Goal: Information Seeking & Learning: Learn about a topic

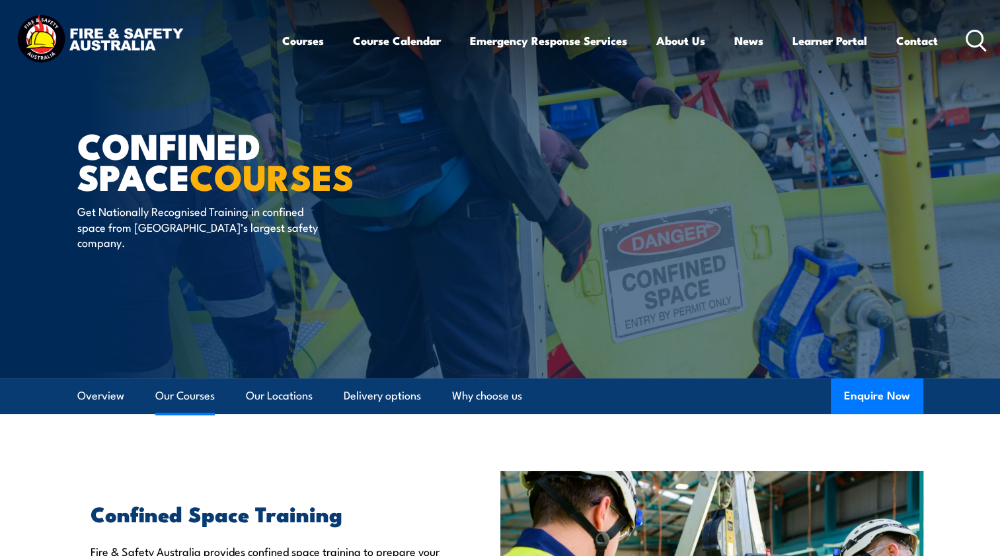
click at [178, 390] on link "Our Courses" at bounding box center [184, 396] width 59 height 35
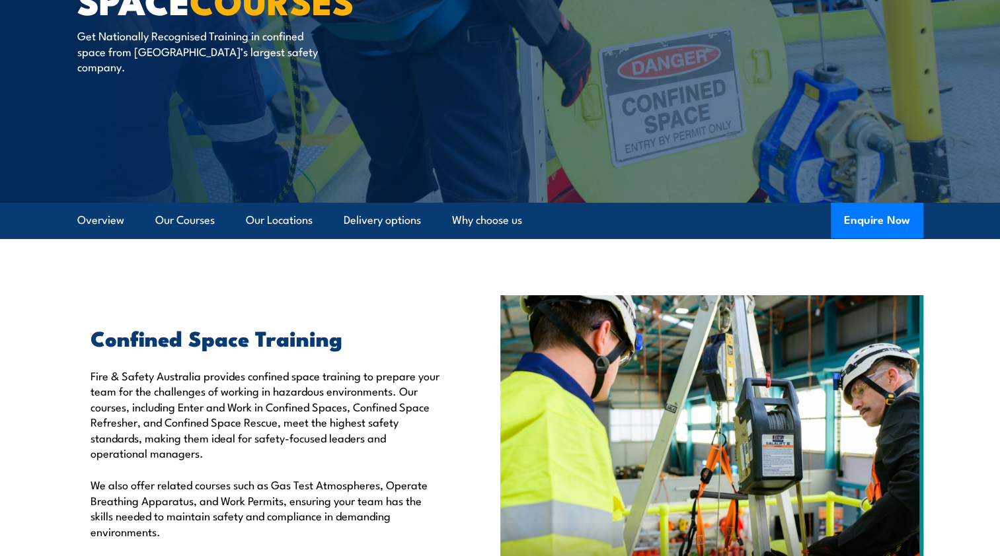
scroll to position [11, 0]
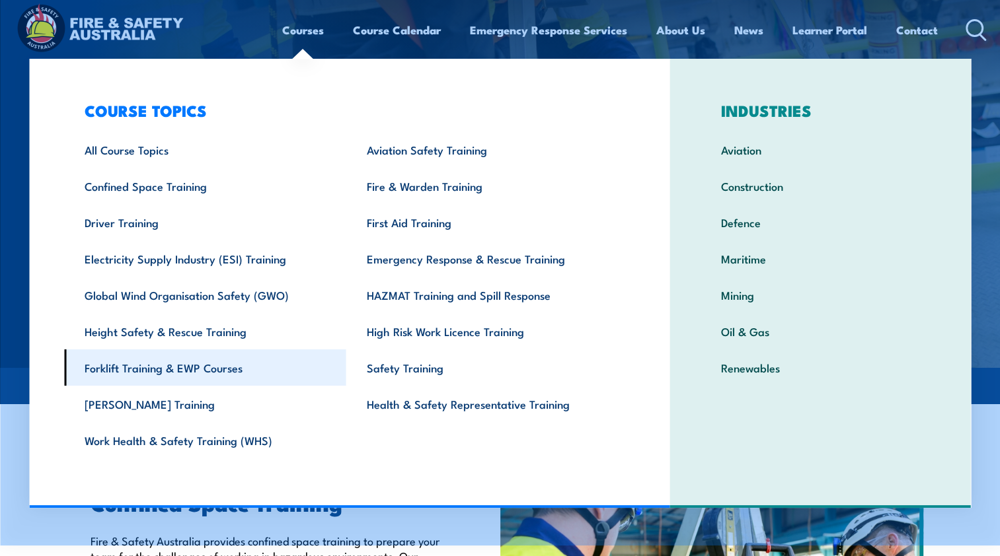
click at [154, 375] on link "Forklift Training & EWP Courses" at bounding box center [205, 368] width 282 height 36
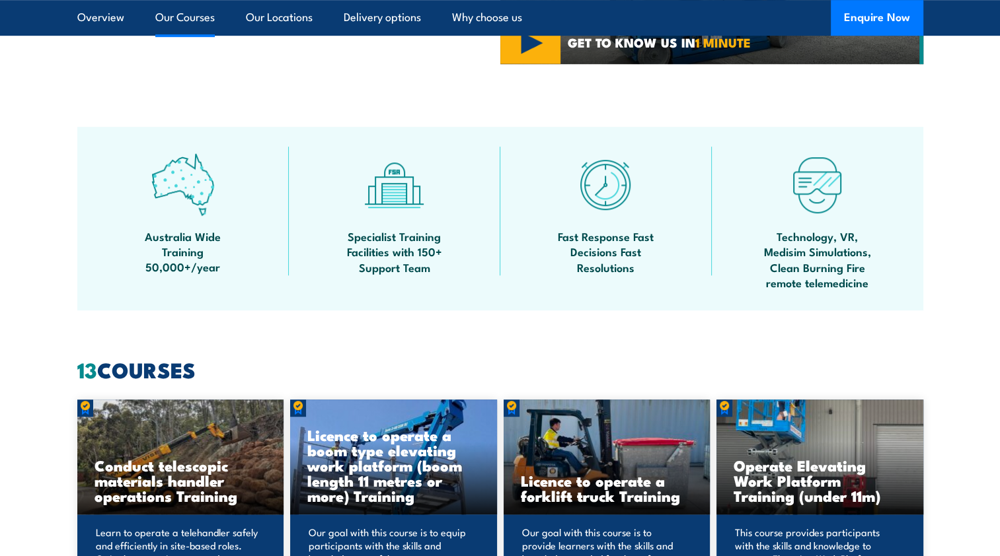
scroll to position [1057, 0]
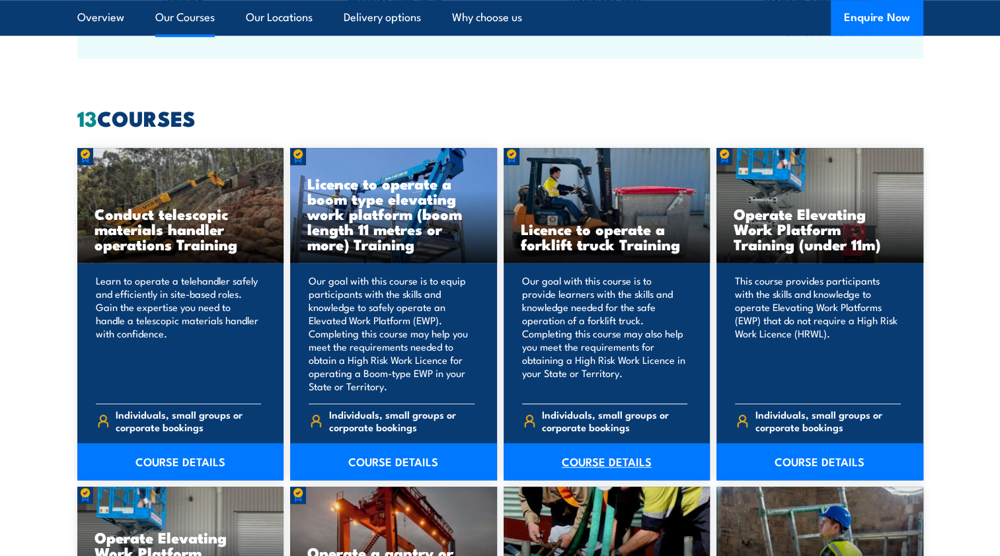
click at [593, 464] on link "COURSE DETAILS" at bounding box center [606, 461] width 207 height 37
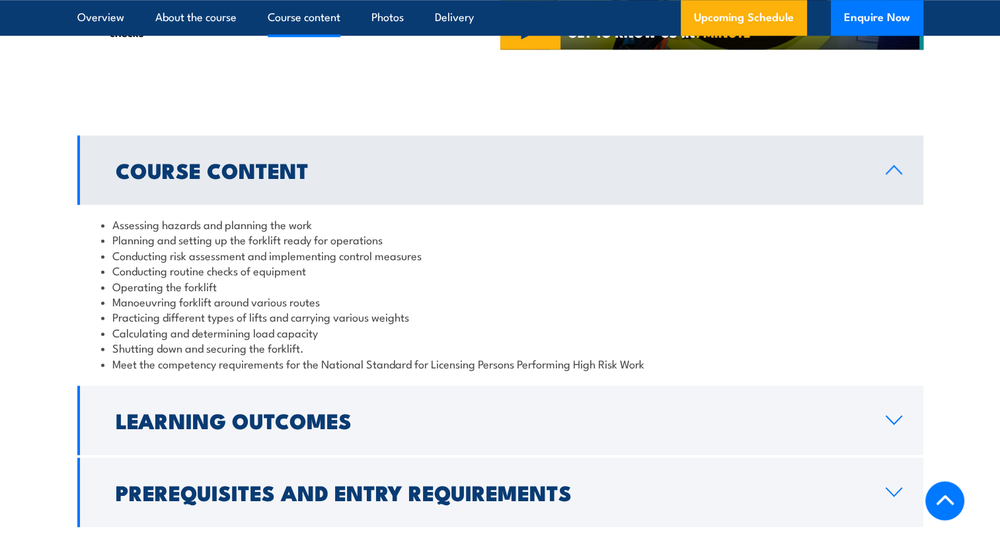
scroll to position [1189, 0]
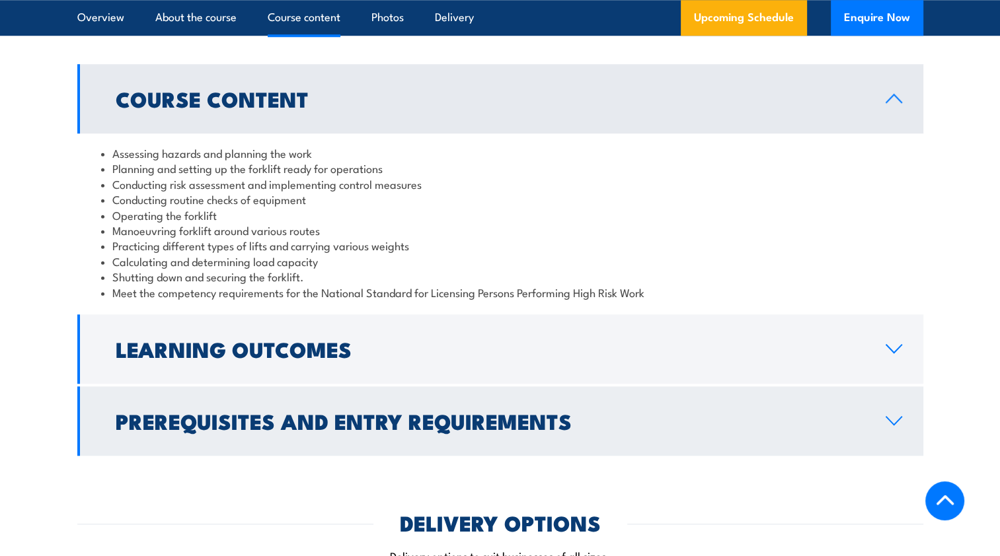
click at [898, 418] on icon at bounding box center [894, 421] width 18 height 11
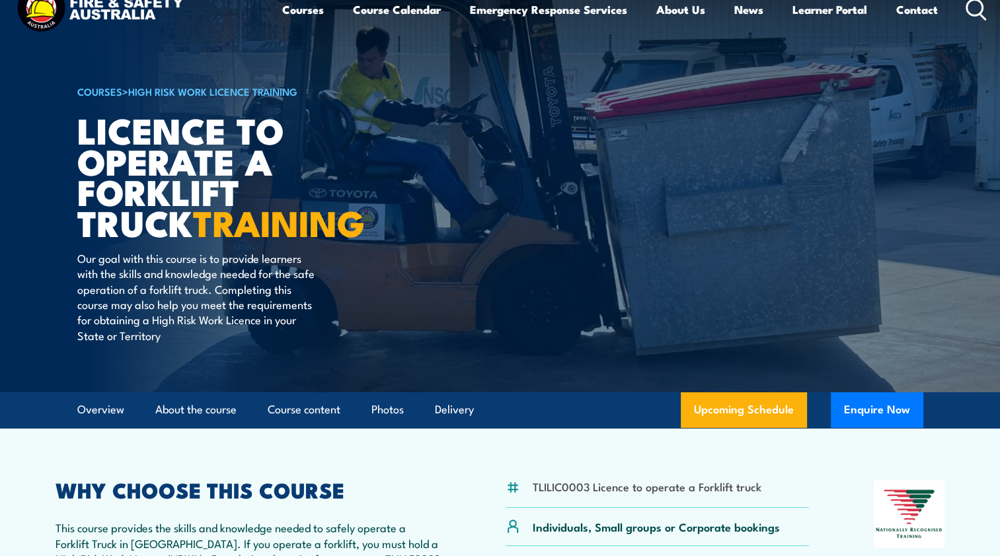
scroll to position [0, 0]
